Goal: Check status: Check status

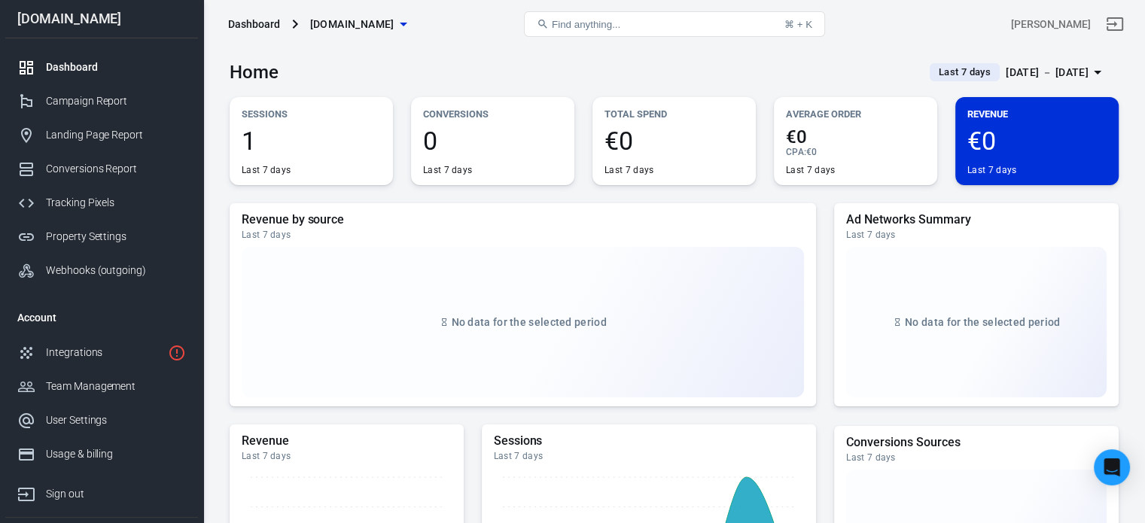
click at [70, 62] on div "Dashboard" at bounding box center [116, 67] width 140 height 16
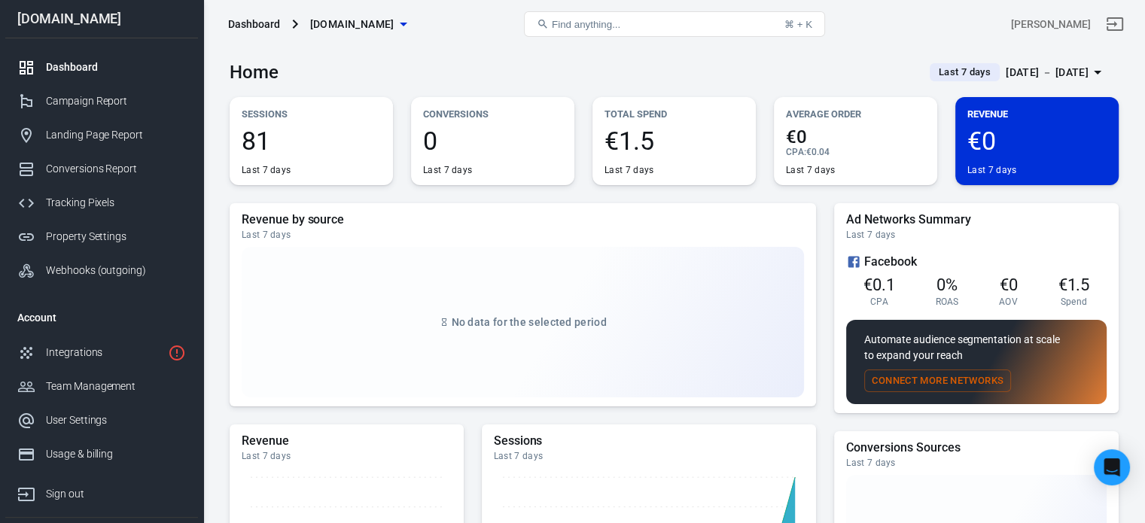
click at [1038, 78] on div "[DATE] － [DATE]" at bounding box center [1047, 72] width 83 height 19
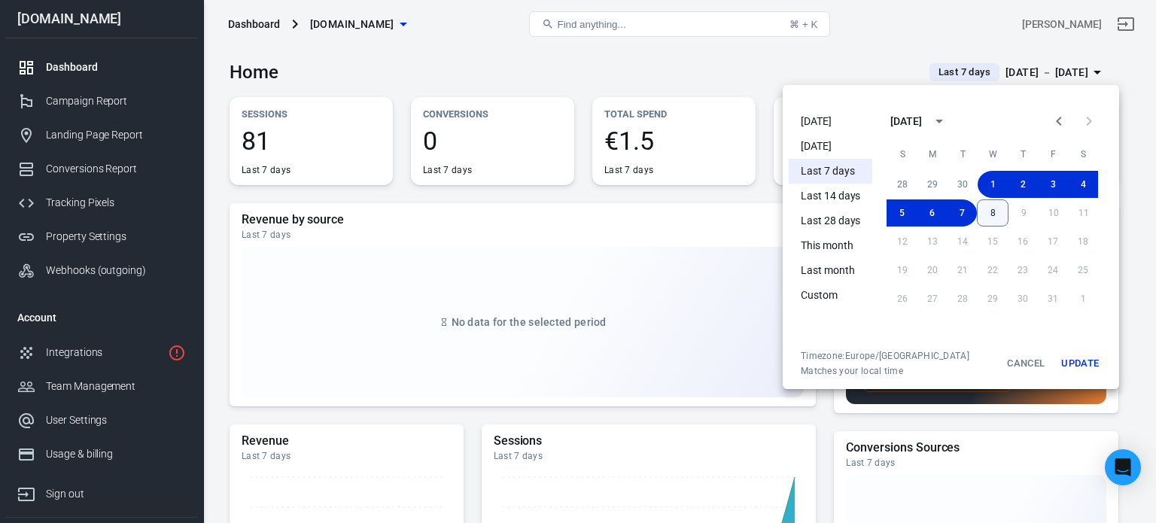
click at [1003, 215] on button "8" at bounding box center [993, 212] width 32 height 27
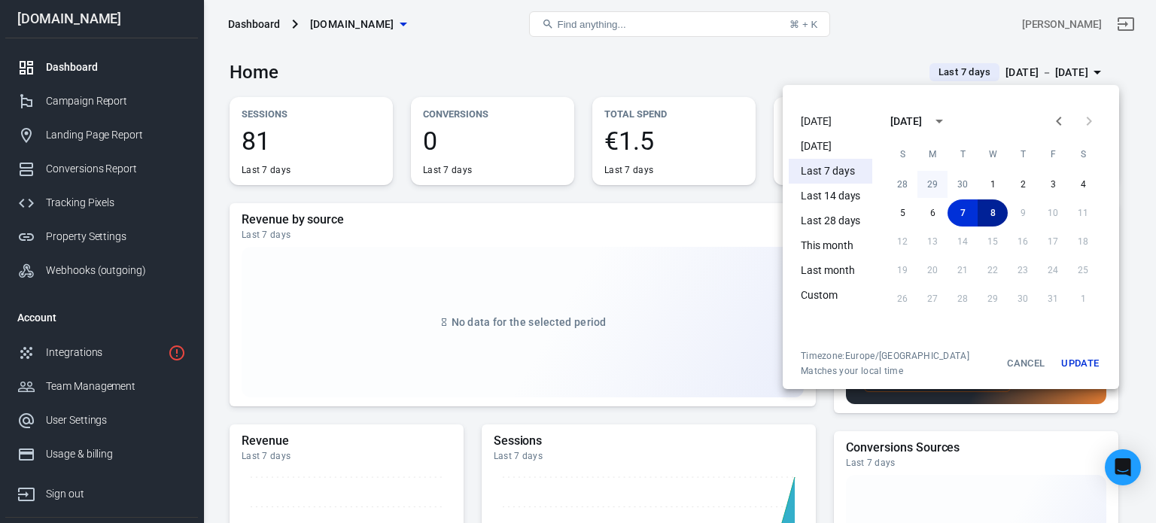
click at [924, 186] on button "29" at bounding box center [933, 184] width 30 height 27
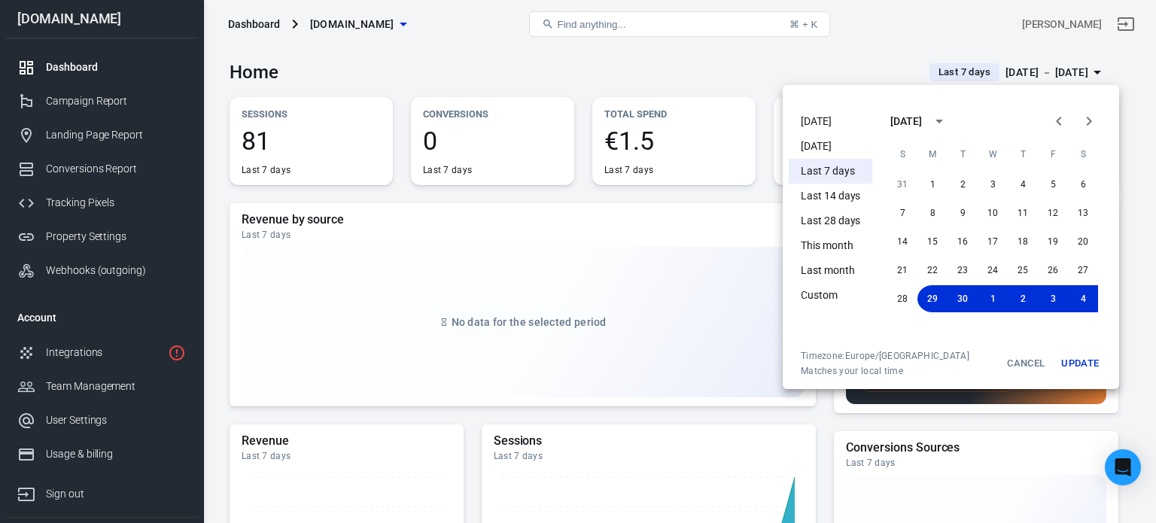
click at [1087, 371] on button "Update" at bounding box center [1080, 363] width 48 height 27
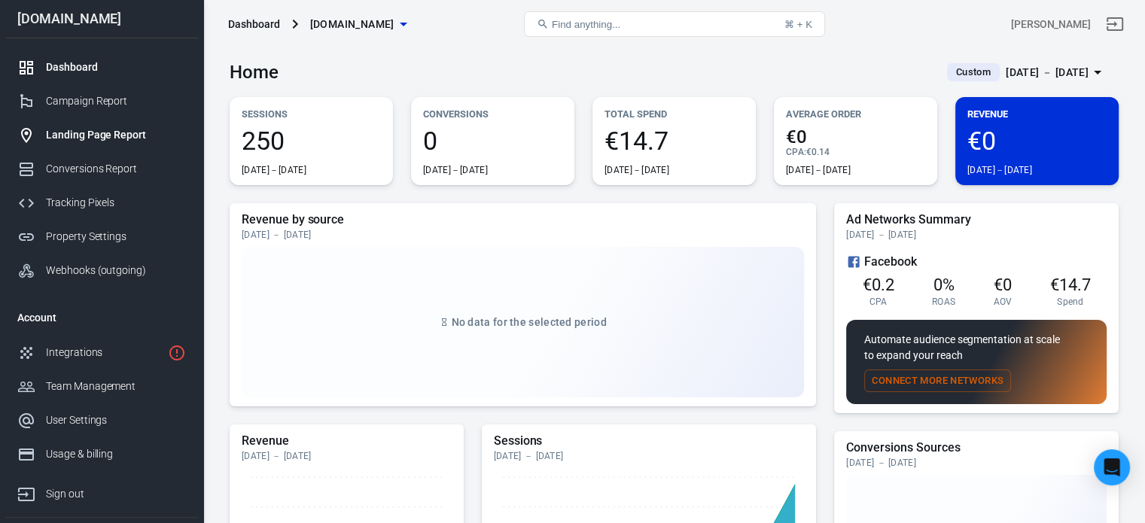
click at [163, 126] on link "Landing Page Report" at bounding box center [101, 135] width 193 height 34
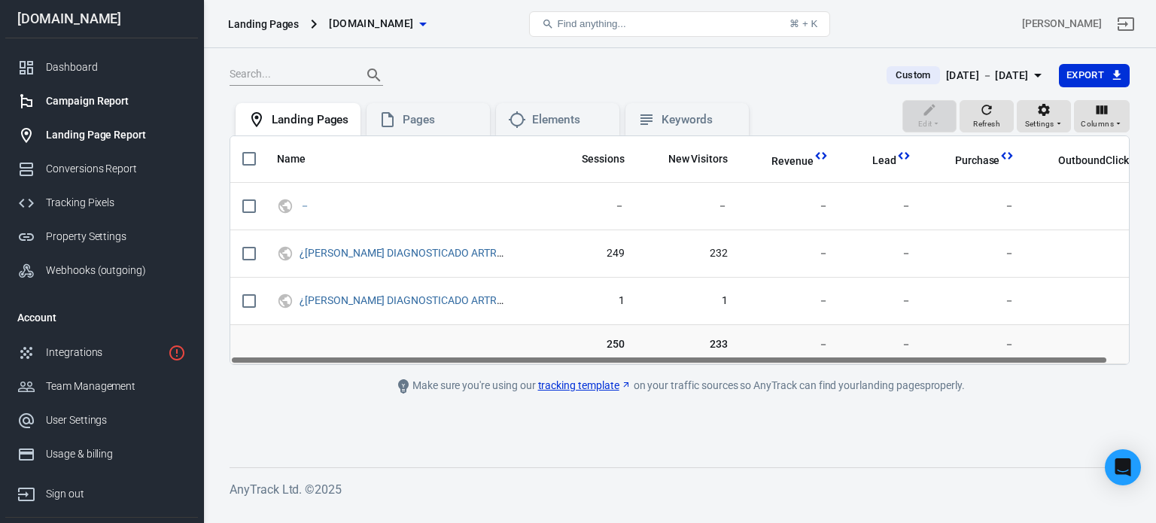
click at [117, 112] on link "Campaign Report" at bounding box center [101, 101] width 193 height 34
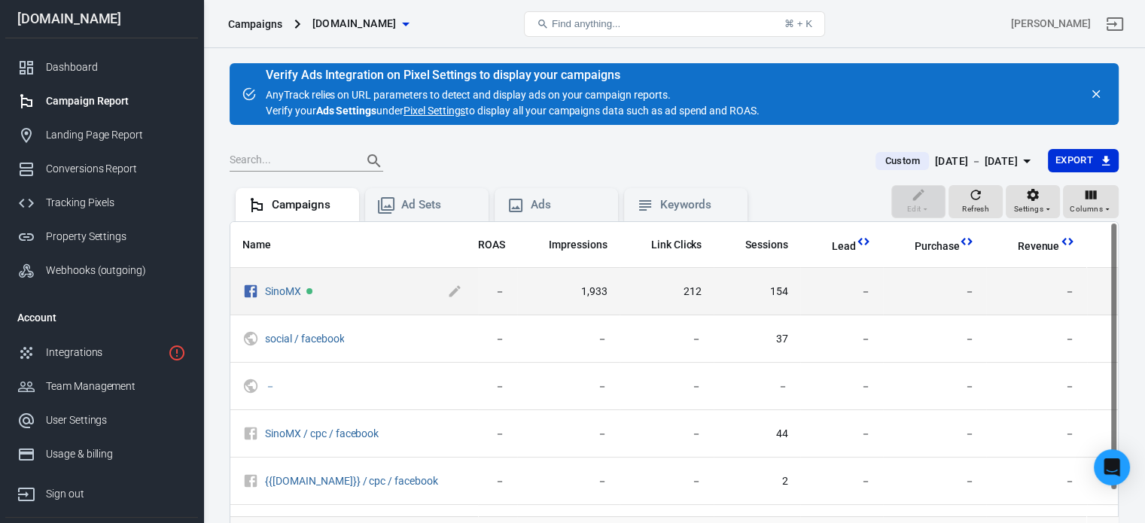
scroll to position [0, 178]
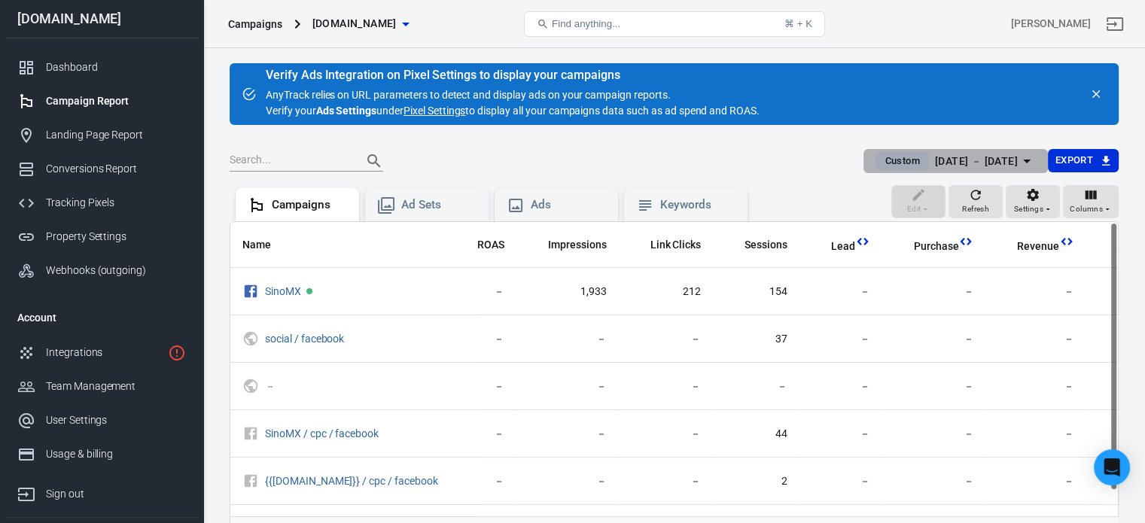
click at [973, 166] on div "[DATE] － [DATE]" at bounding box center [976, 161] width 83 height 19
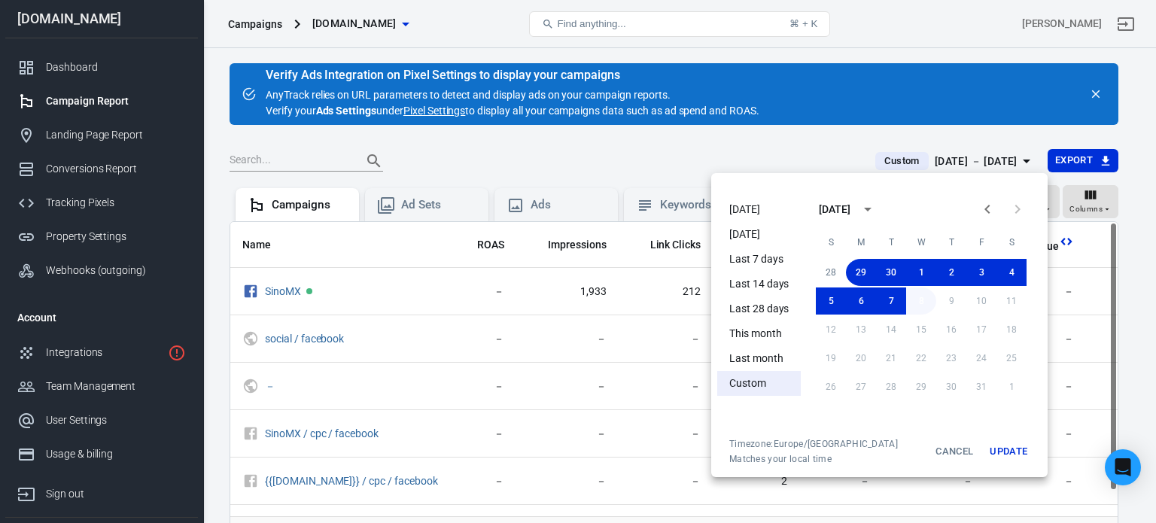
click at [925, 294] on button "8" at bounding box center [921, 301] width 30 height 27
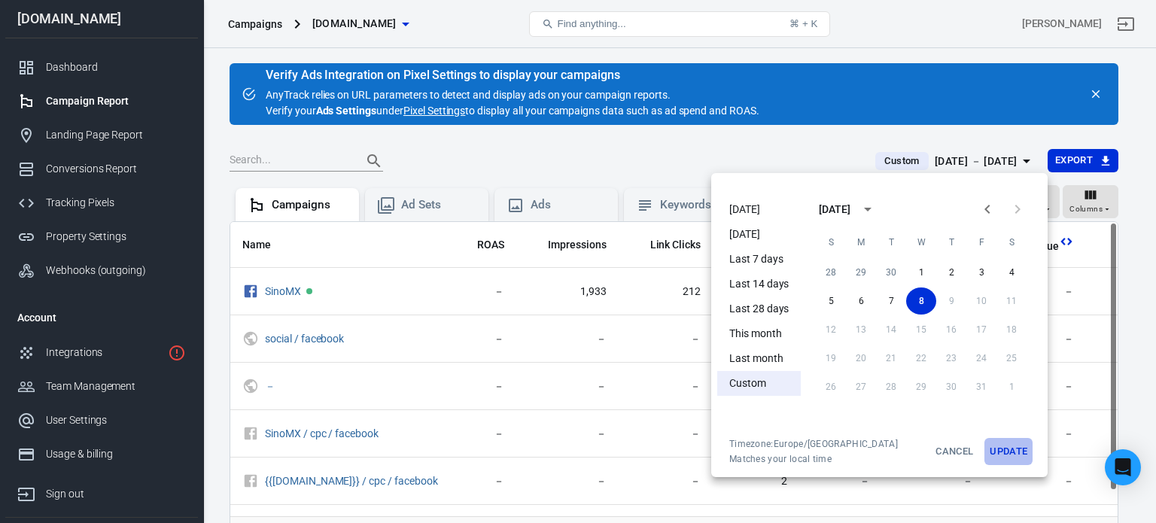
click at [1008, 459] on button "Update" at bounding box center [1009, 451] width 48 height 27
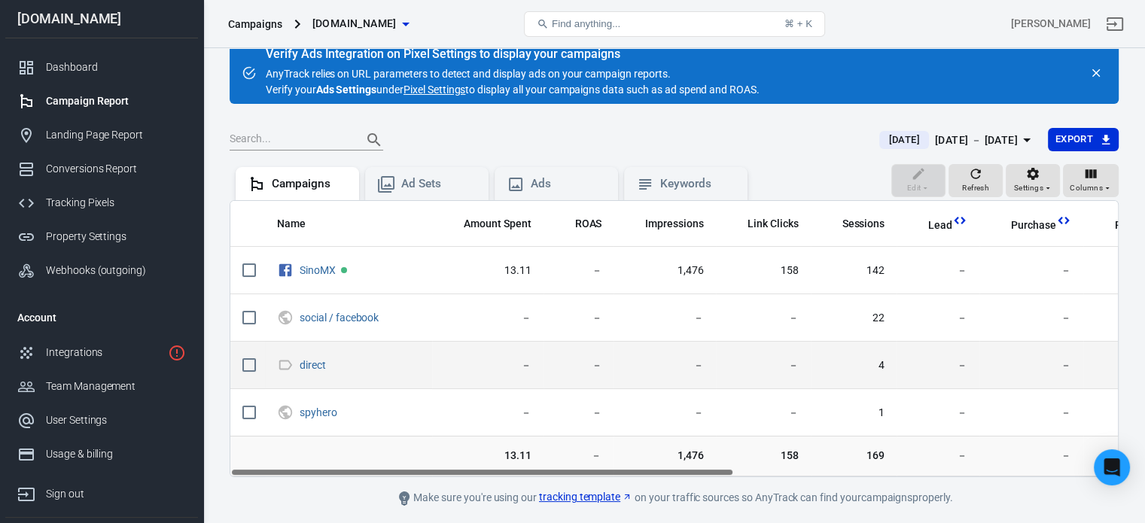
scroll to position [69, 0]
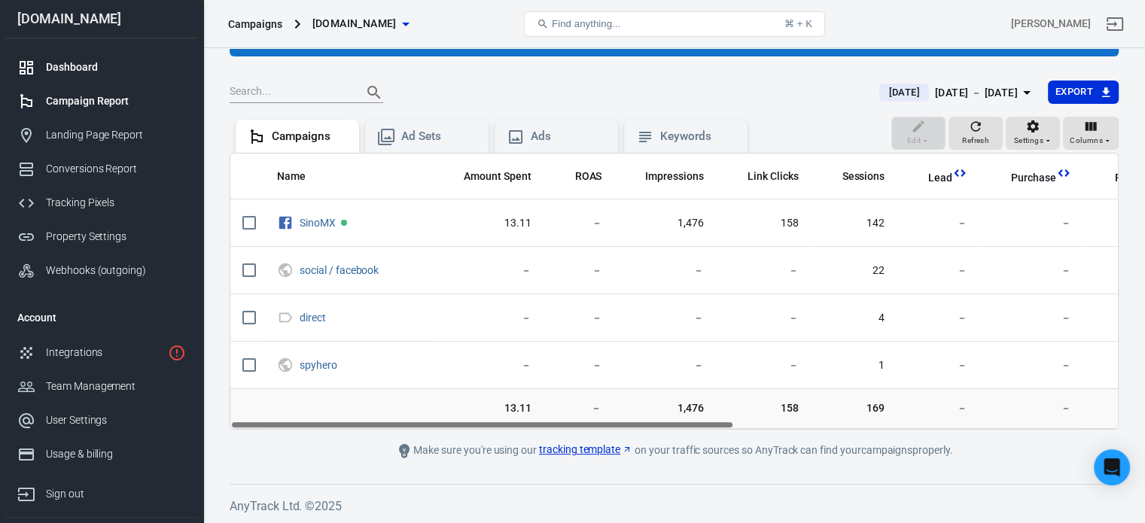
click at [61, 57] on link "Dashboard" at bounding box center [101, 67] width 193 height 34
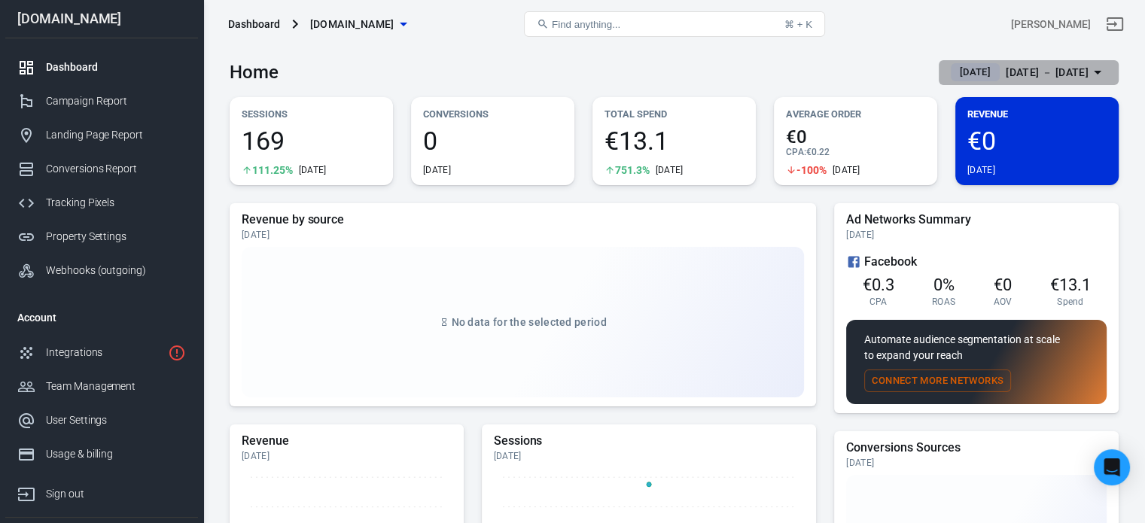
click at [1049, 65] on div "[DATE] － [DATE]" at bounding box center [1047, 72] width 83 height 19
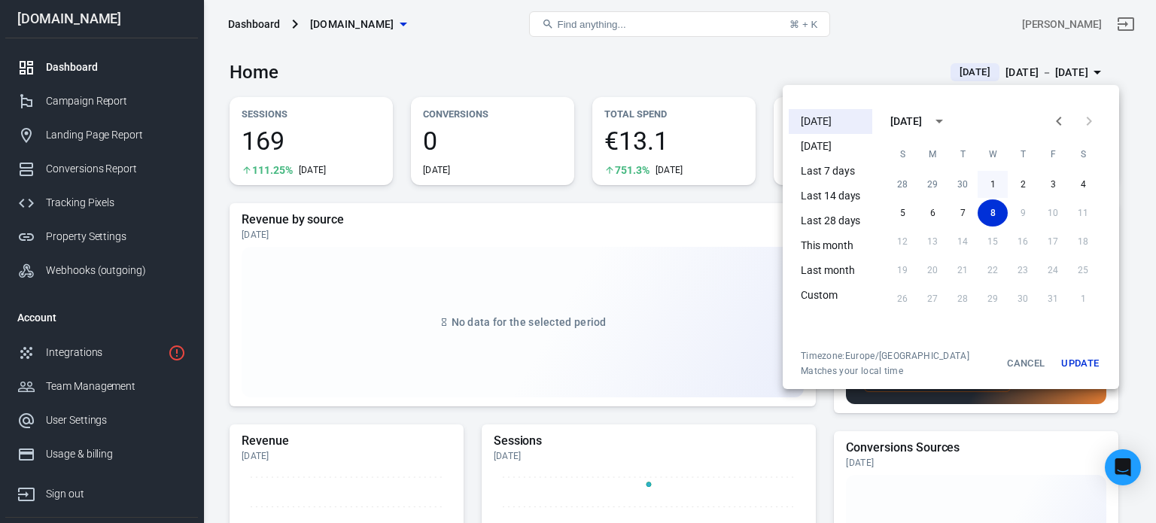
click at [987, 183] on button "1" at bounding box center [993, 184] width 30 height 27
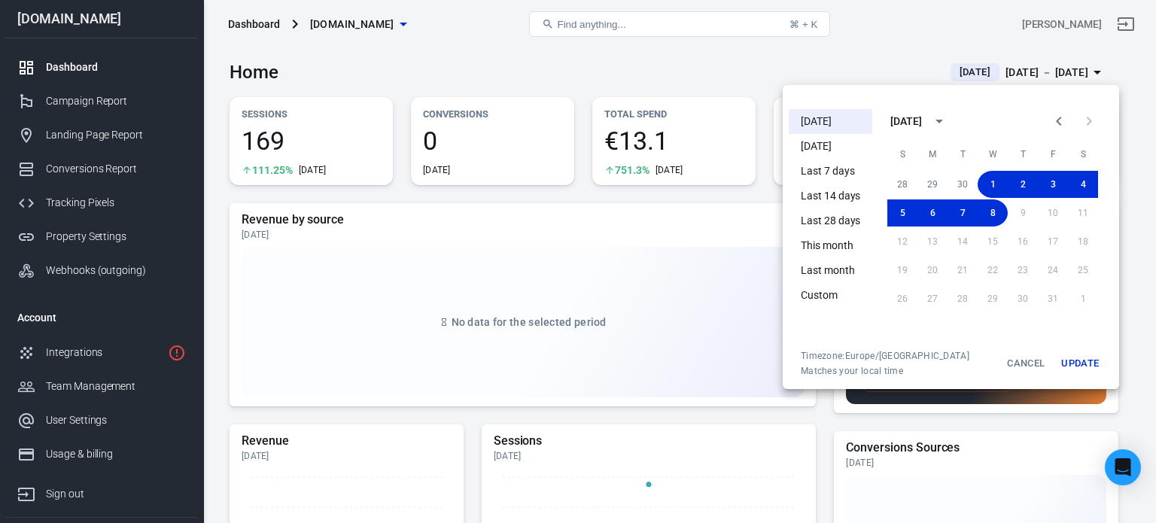
click at [1080, 371] on button "Update" at bounding box center [1080, 363] width 48 height 27
